Goal: Task Accomplishment & Management: Manage account settings

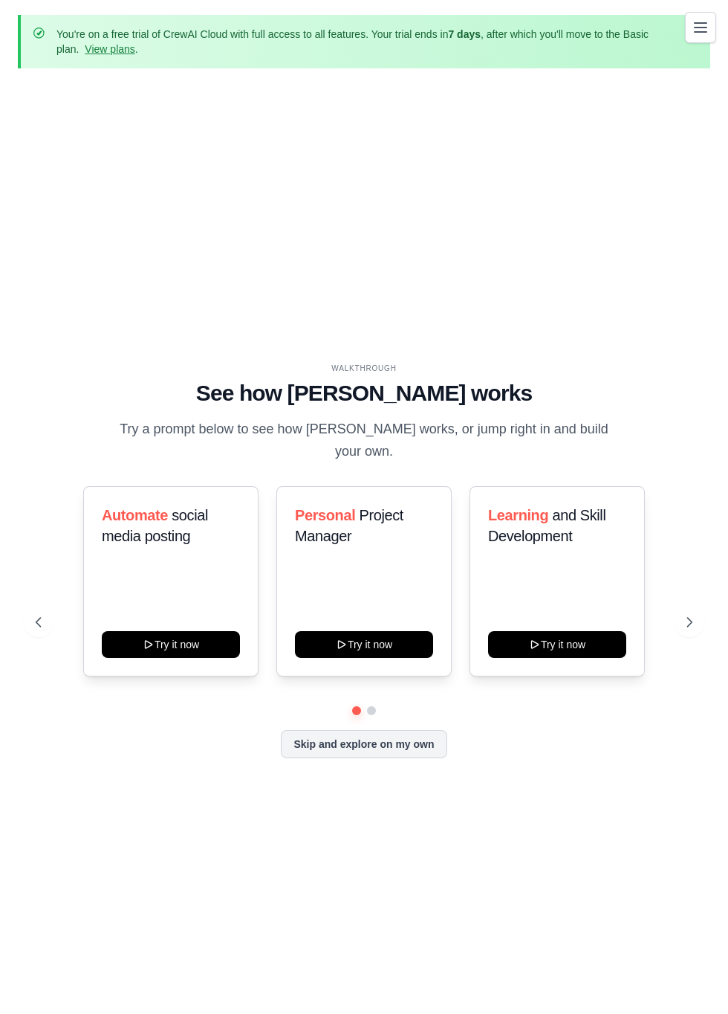
click at [103, 45] on link "View plans" at bounding box center [110, 49] width 50 height 12
click at [95, 53] on link "View plans" at bounding box center [110, 49] width 50 height 12
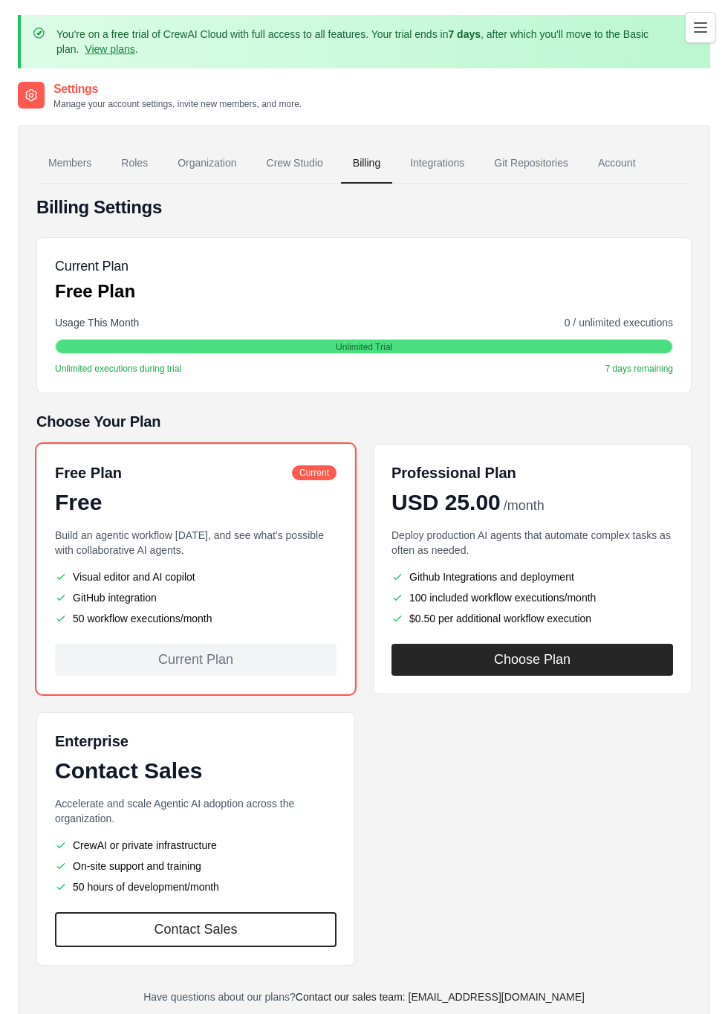
click at [305, 159] on link "Crew Studio" at bounding box center [295, 163] width 80 height 40
click at [80, 159] on link "Members" at bounding box center [69, 163] width 67 height 40
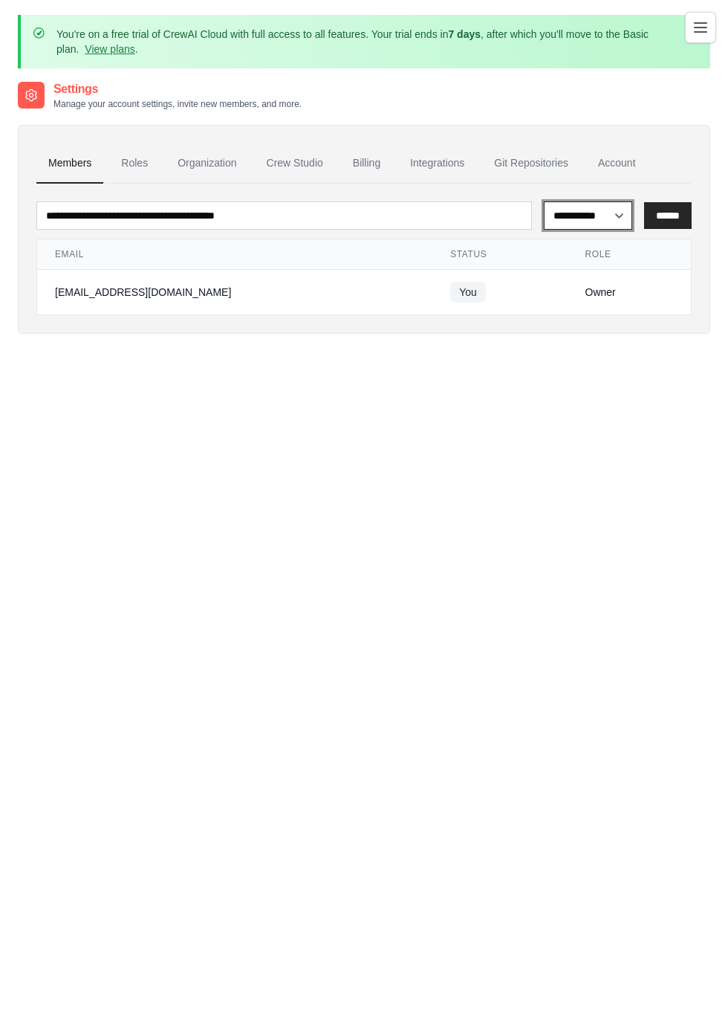
click at [615, 213] on select "**********" at bounding box center [588, 214] width 88 height 27
click at [577, 467] on div "**********" at bounding box center [364, 587] width 693 height 1014
click at [291, 164] on link "Crew Studio" at bounding box center [295, 163] width 80 height 40
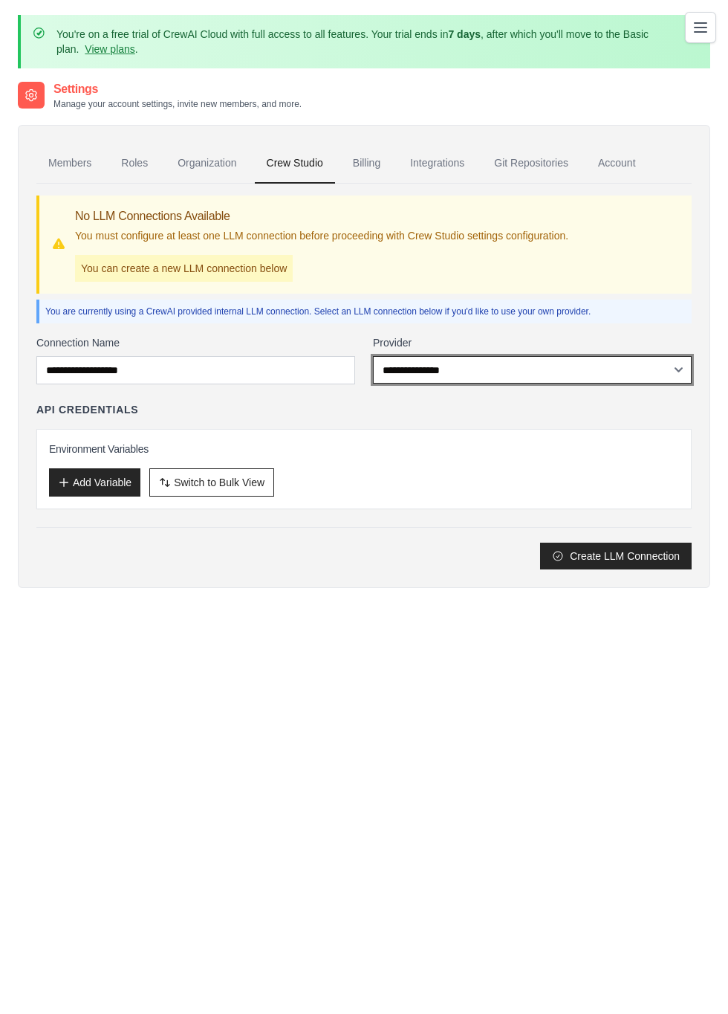
click at [664, 369] on select "**********" at bounding box center [532, 369] width 319 height 27
click at [470, 727] on div "Settings Manage your account settings, invite new members, and more. Members Ro…" at bounding box center [364, 587] width 693 height 1014
click at [658, 372] on select "**********" at bounding box center [532, 369] width 319 height 27
click at [487, 713] on div "Settings Manage your account settings, invite new members, and more. Members Ro…" at bounding box center [364, 587] width 693 height 1014
click at [704, 33] on icon "Toggle navigation" at bounding box center [701, 28] width 18 height 18
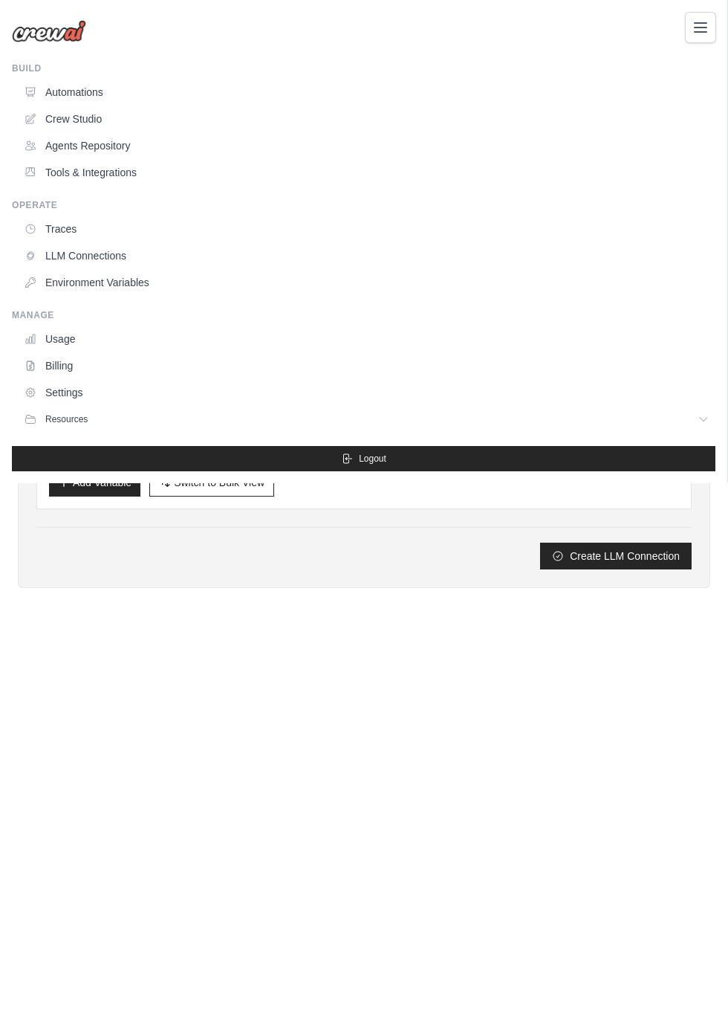
click at [707, 23] on icon "Toggle navigation" at bounding box center [701, 28] width 18 height 18
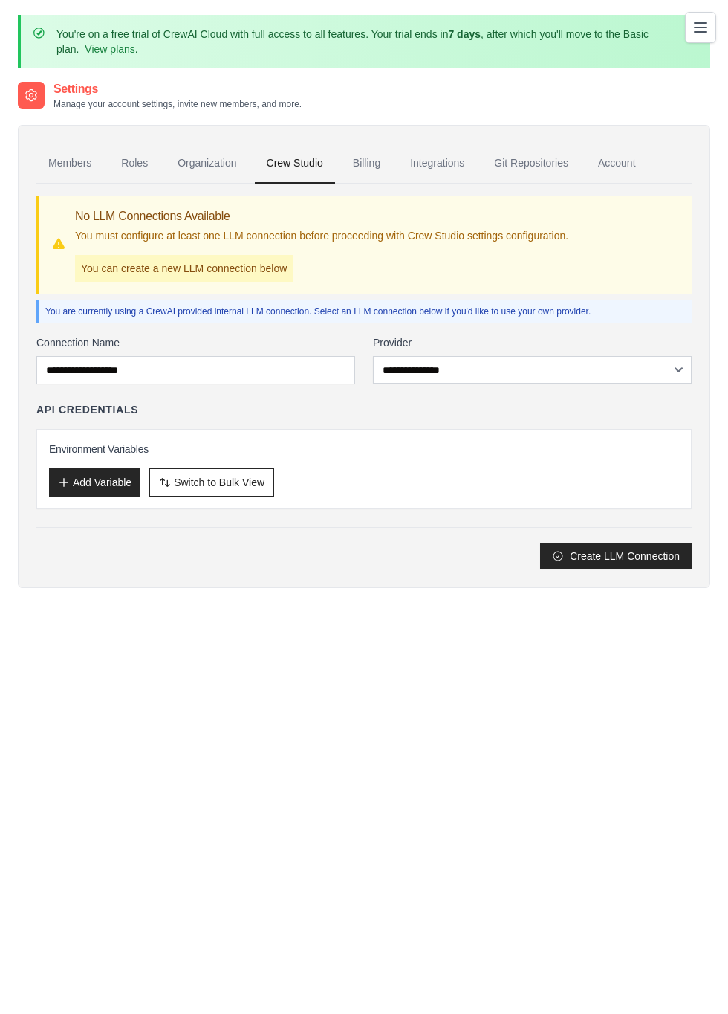
click at [30, 96] on icon at bounding box center [32, 96] width 4 height 4
click at [48, 87] on div "Settings Manage your account settings, invite new members, and more." at bounding box center [160, 95] width 284 height 30
click at [40, 88] on div at bounding box center [31, 95] width 27 height 27
click at [25, 89] on icon at bounding box center [31, 95] width 15 height 15
click at [372, 160] on link "Billing" at bounding box center [366, 163] width 51 height 40
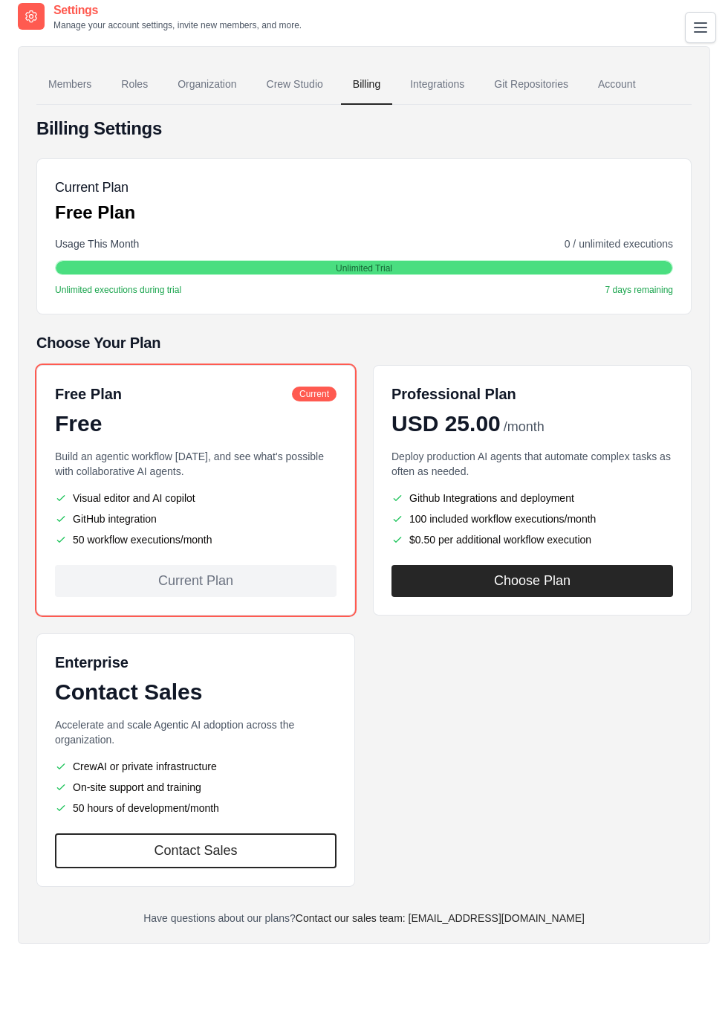
scroll to position [94, 0]
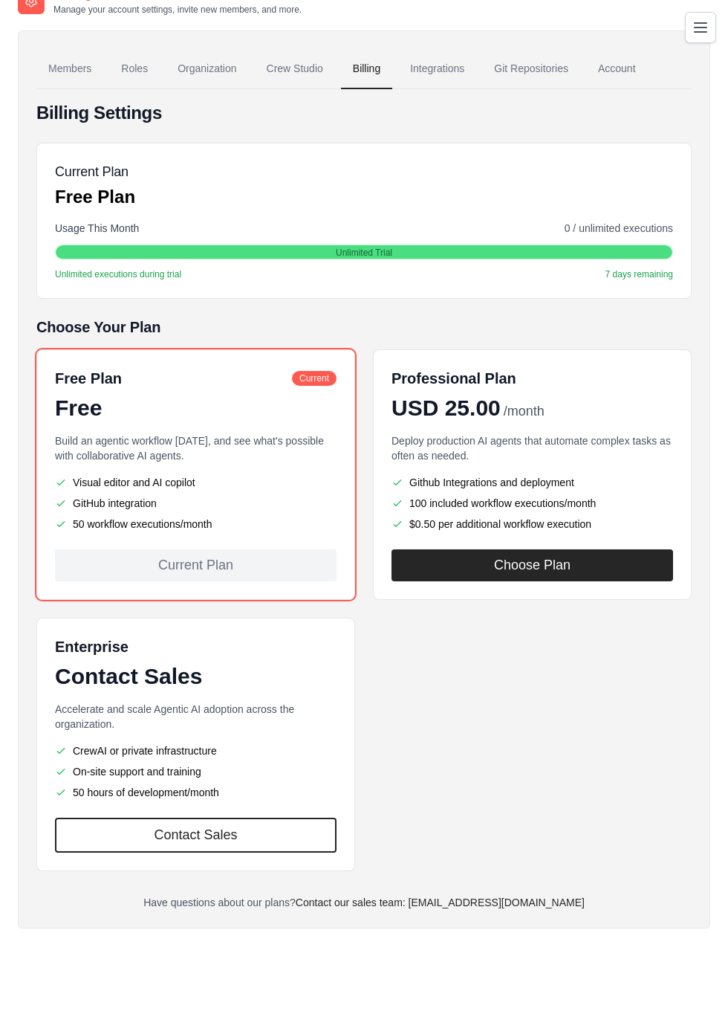
click at [538, 490] on ul "Github Integrations and deployment 100 included workflow executions/month $0.50…" at bounding box center [533, 503] width 282 height 56
click at [560, 715] on div "Free Plan Current Free Build an agentic workflow [DATE], and see what's possibl…" at bounding box center [363, 610] width 655 height 522
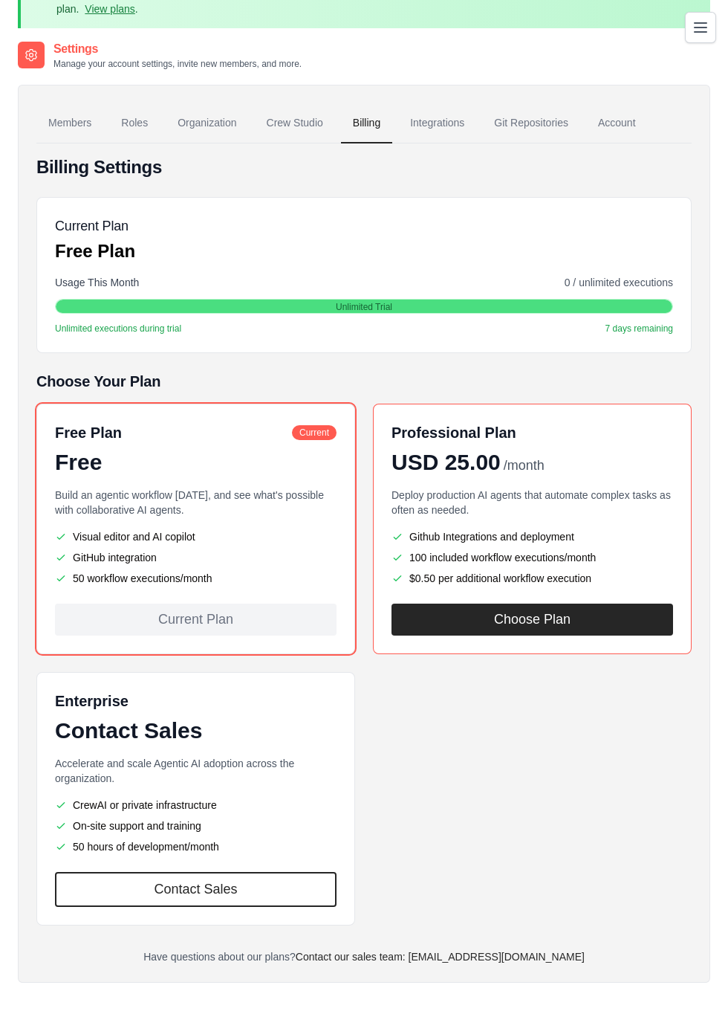
scroll to position [0, 0]
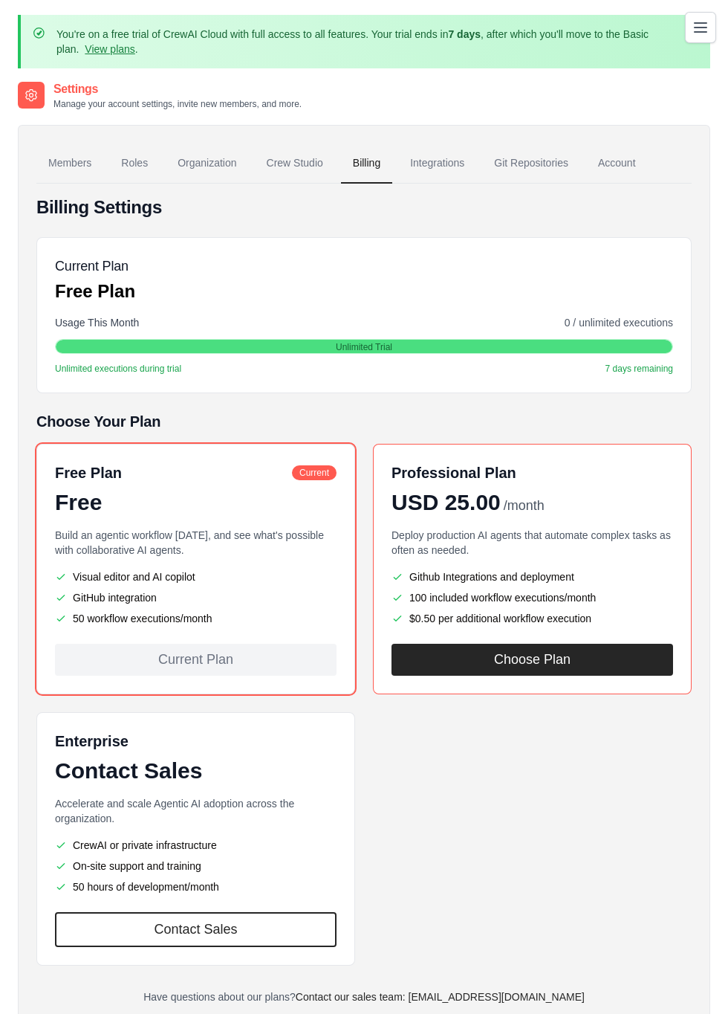
click at [535, 656] on button "Choose Plan" at bounding box center [533, 659] width 282 height 32
